Goal: Navigation & Orientation: Find specific page/section

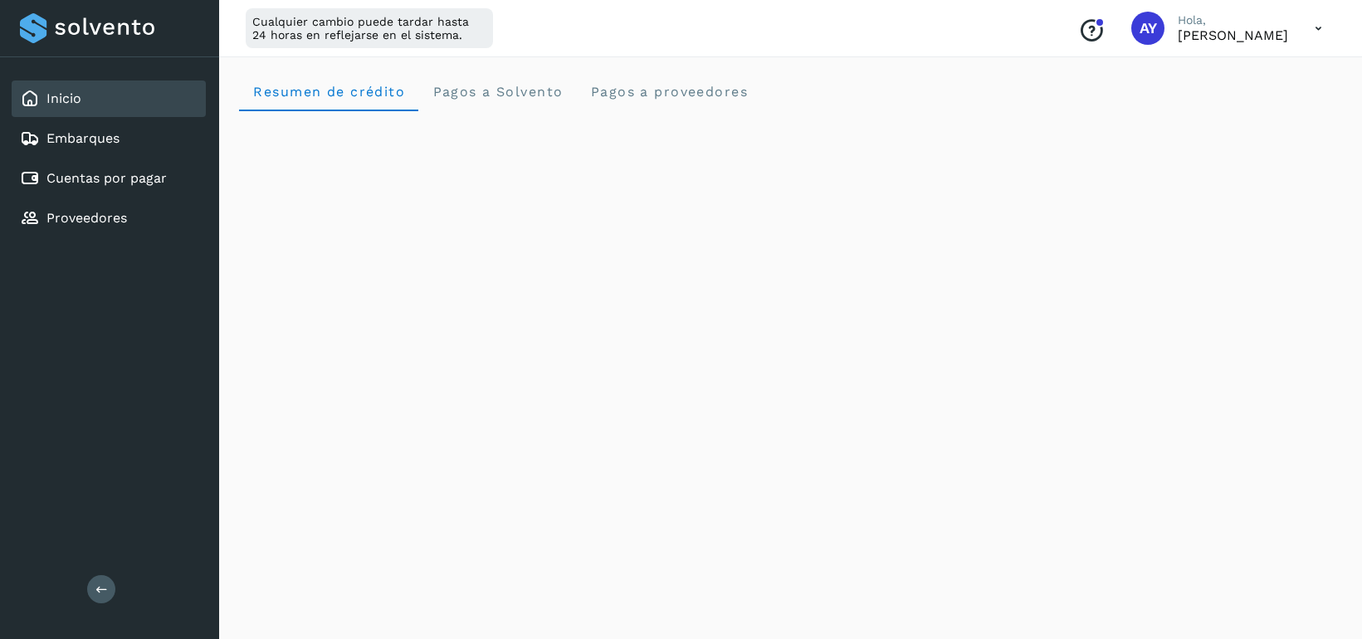
scroll to position [581, 0]
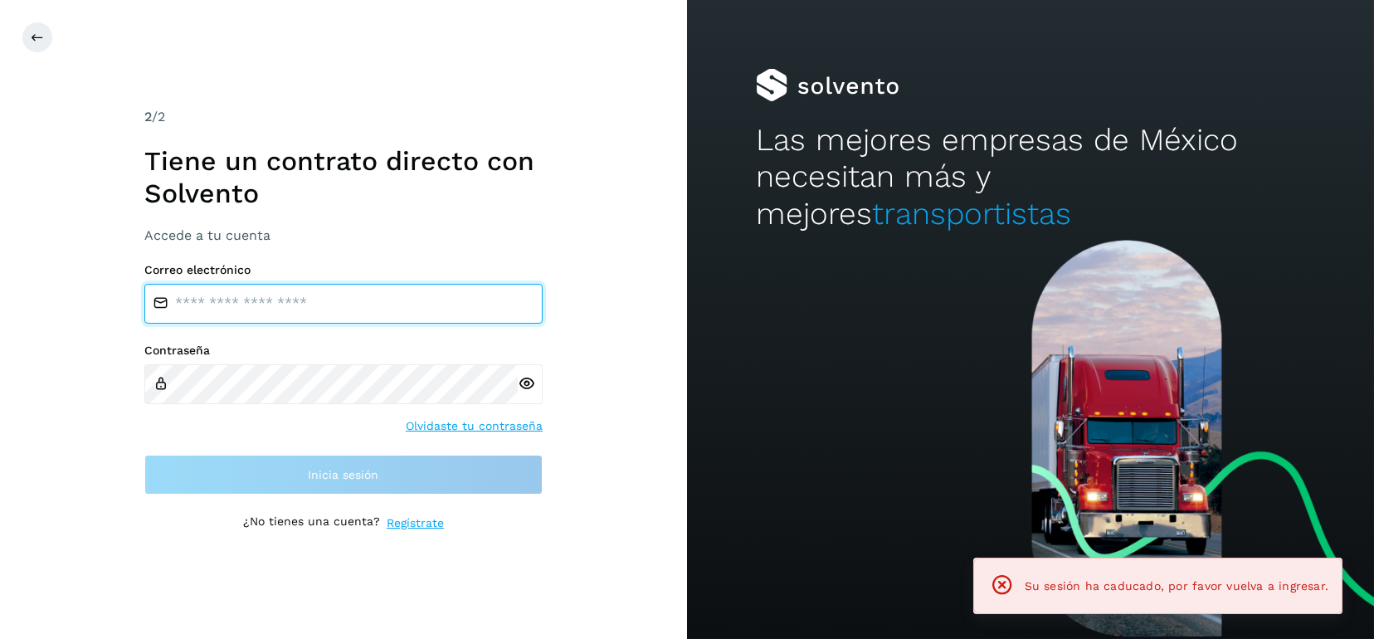
click at [346, 303] on input "email" at bounding box center [343, 304] width 398 height 40
type input "**********"
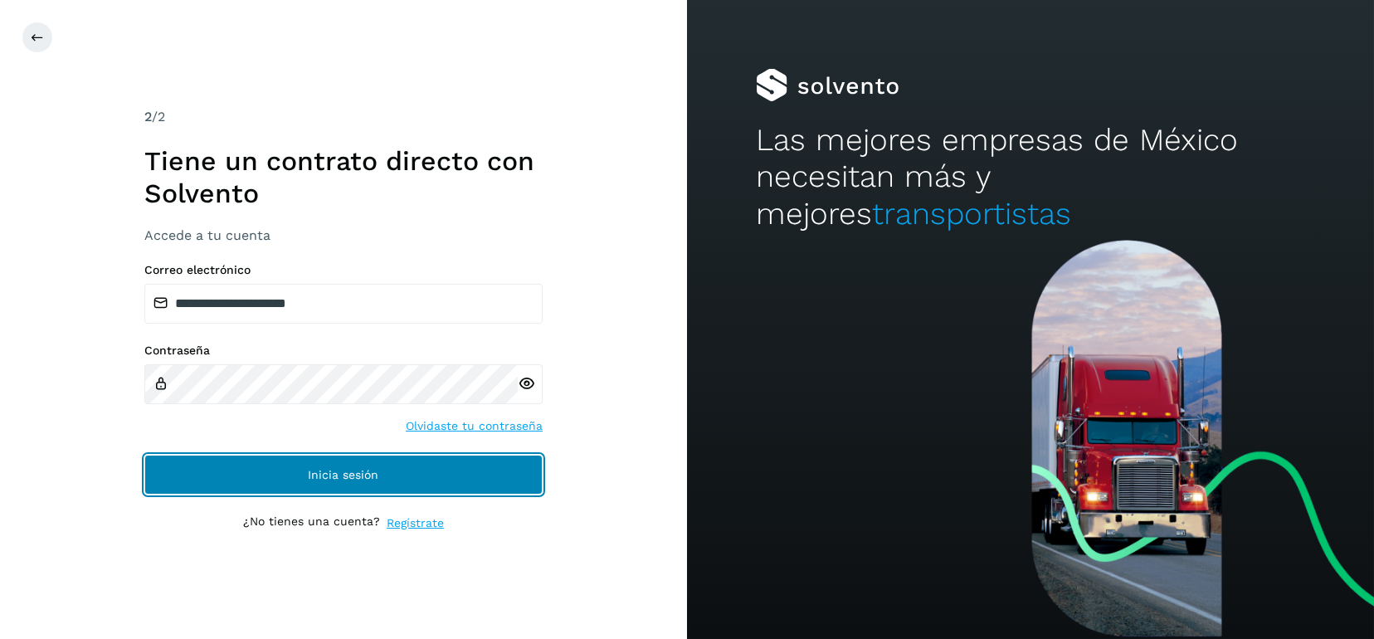
click at [443, 475] on button "Inicia sesión" at bounding box center [343, 475] width 398 height 40
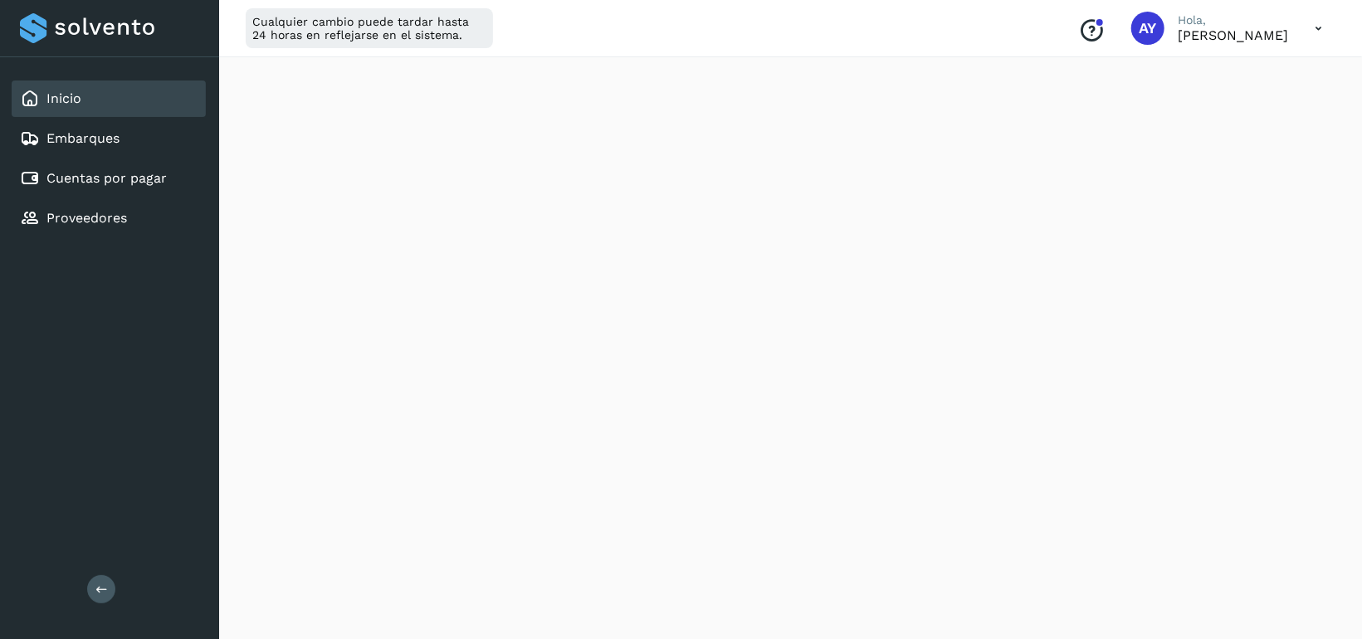
scroll to position [633, 0]
click at [88, 170] on link "Cuentas por pagar" at bounding box center [106, 178] width 120 height 16
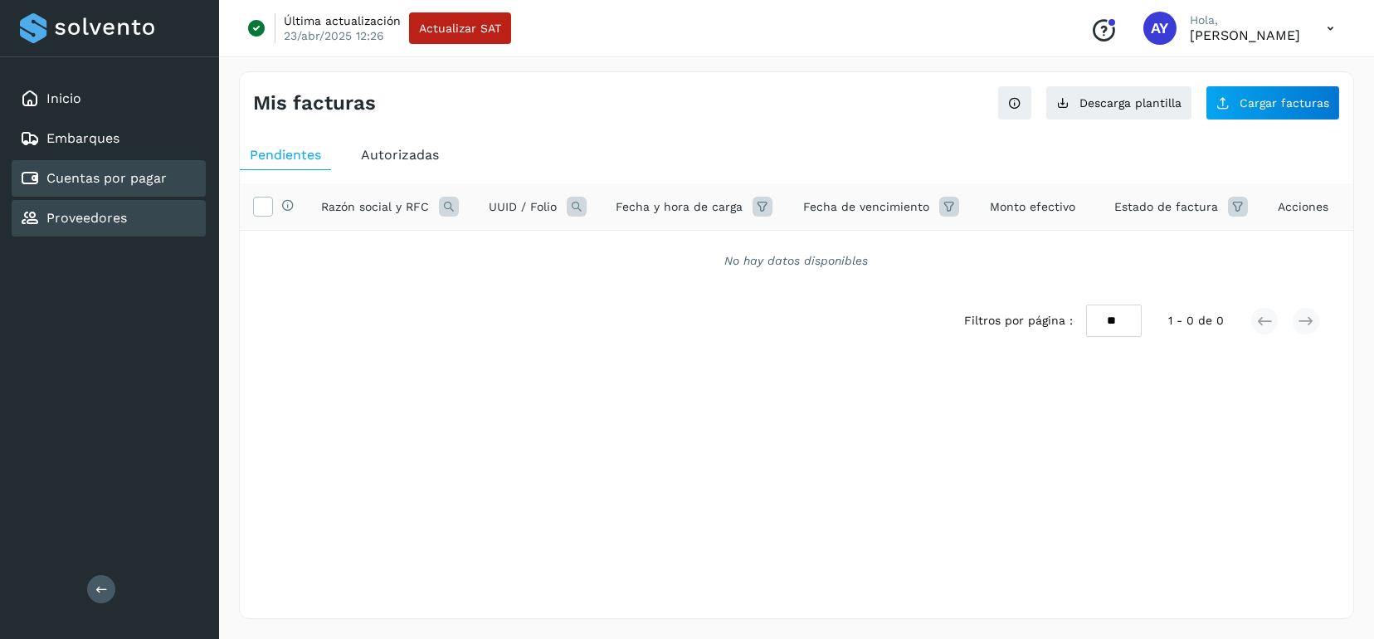
click at [155, 221] on div "Proveedores" at bounding box center [109, 218] width 194 height 37
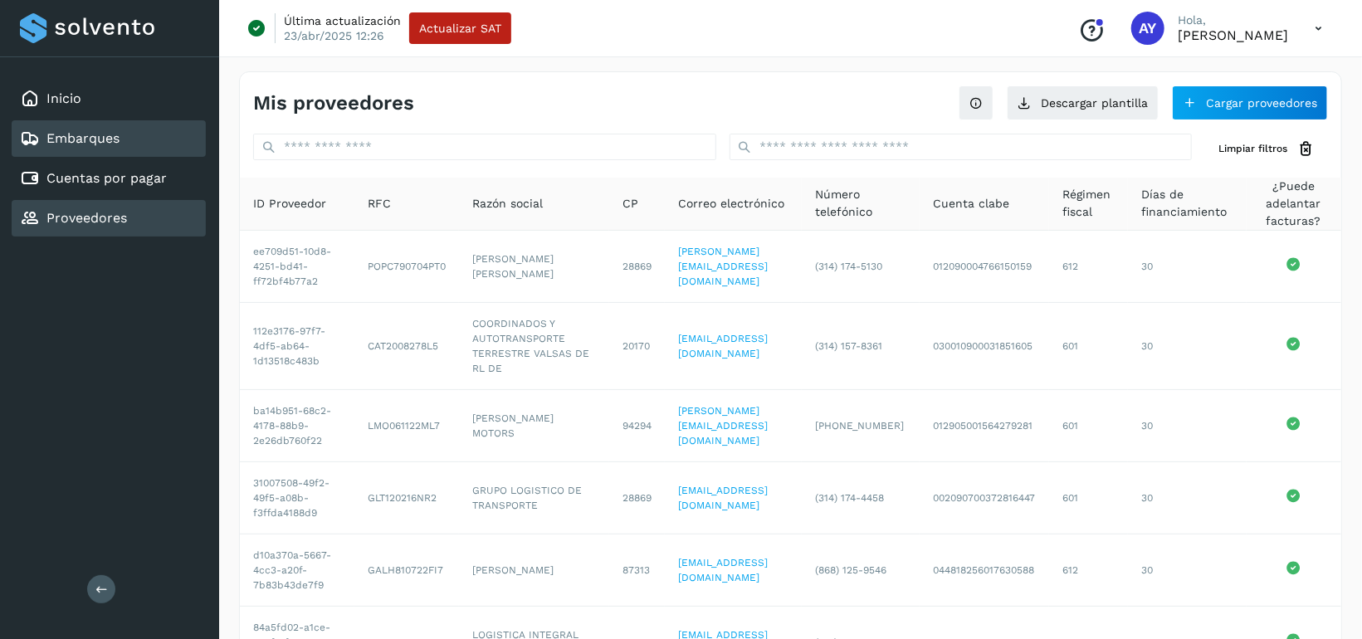
click at [137, 130] on div "Embarques" at bounding box center [109, 138] width 194 height 37
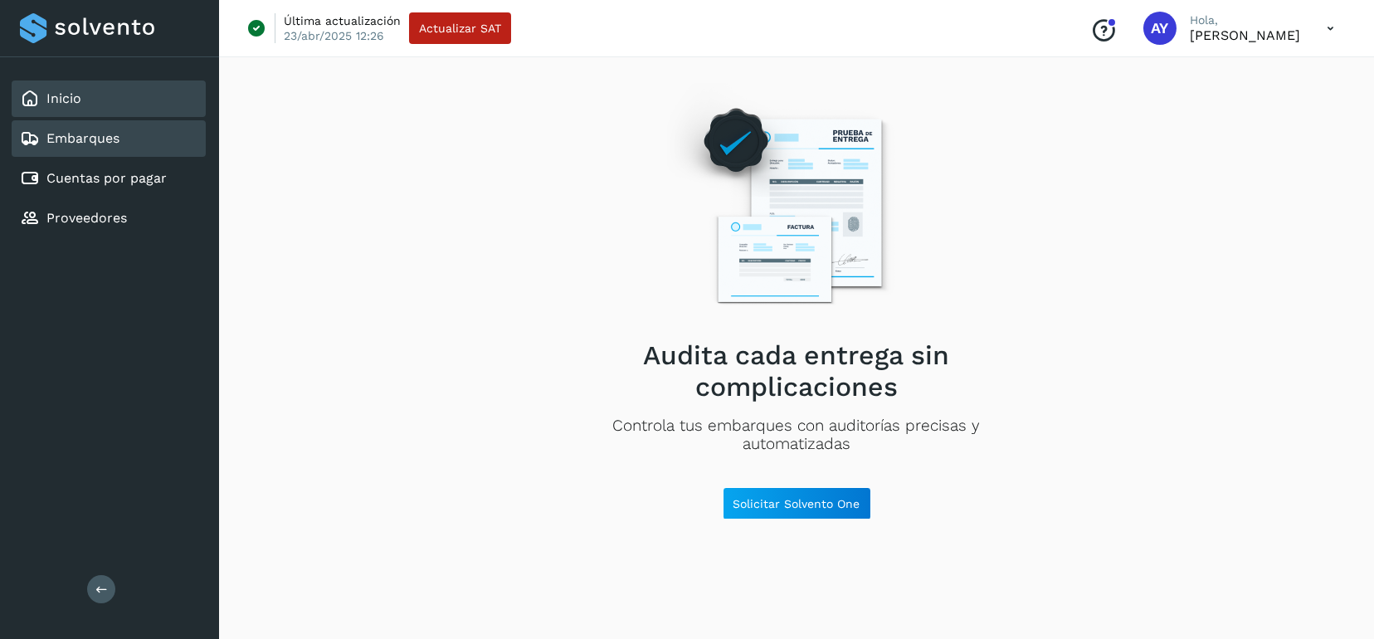
click at [126, 91] on div "Inicio" at bounding box center [109, 98] width 194 height 37
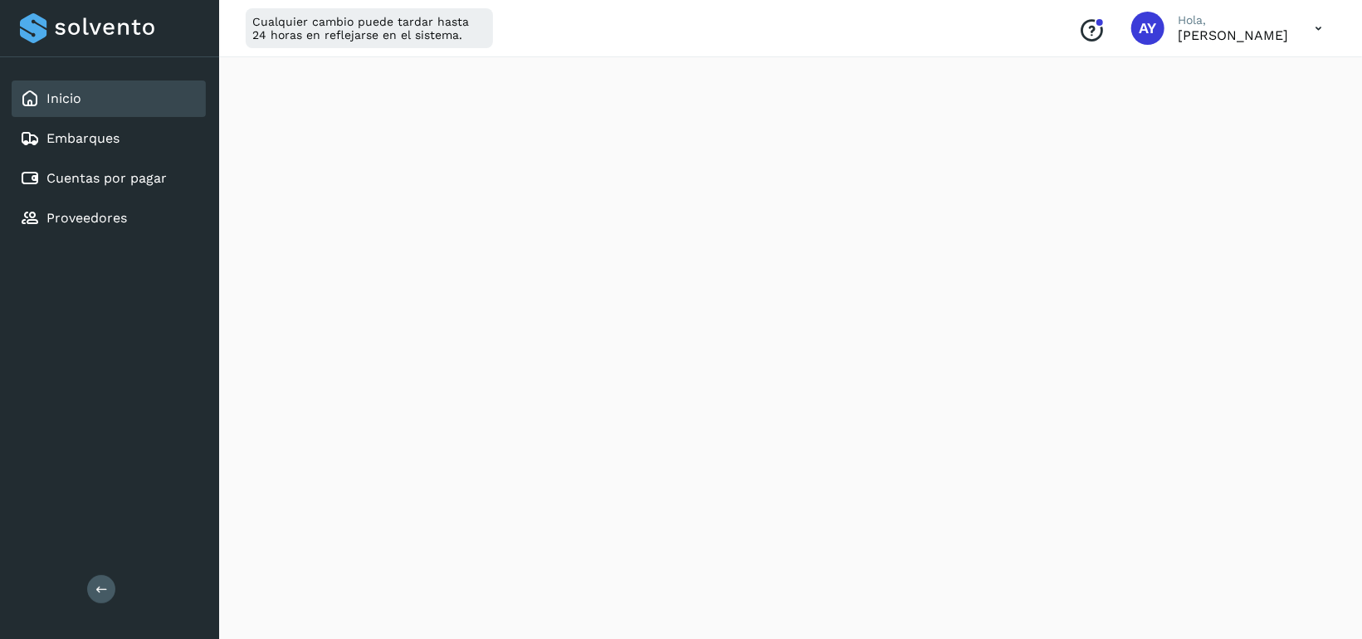
scroll to position [965, 0]
